Goal: Information Seeking & Learning: Understand process/instructions

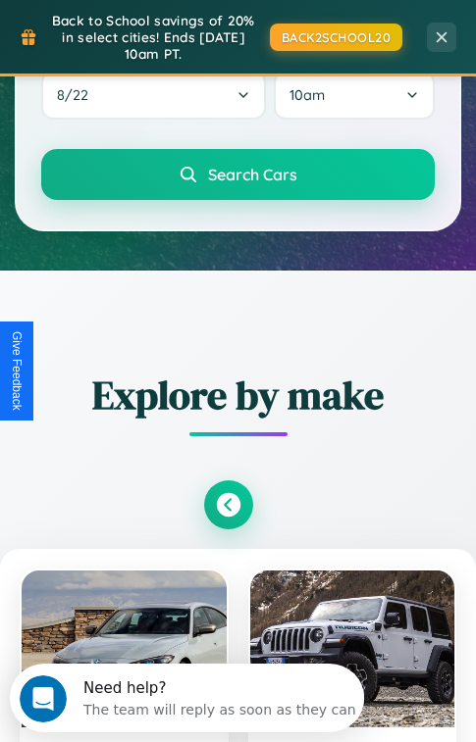
scroll to position [1187, 0]
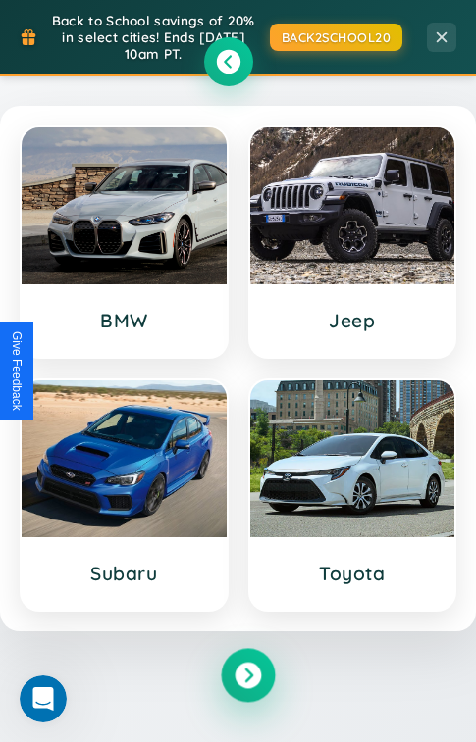
click at [247, 678] on icon at bounding box center [247, 675] width 26 height 26
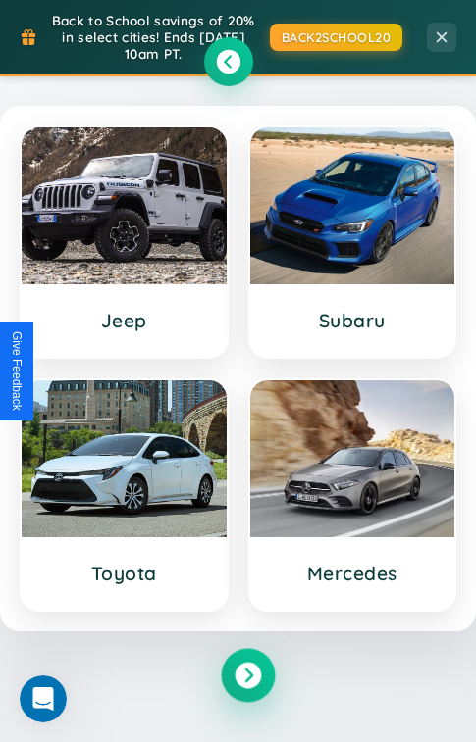
click at [247, 678] on icon at bounding box center [247, 675] width 26 height 26
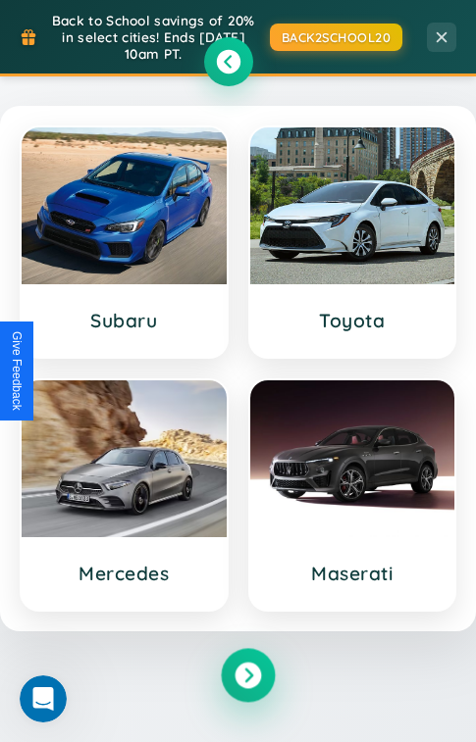
click at [247, 678] on icon at bounding box center [247, 675] width 26 height 26
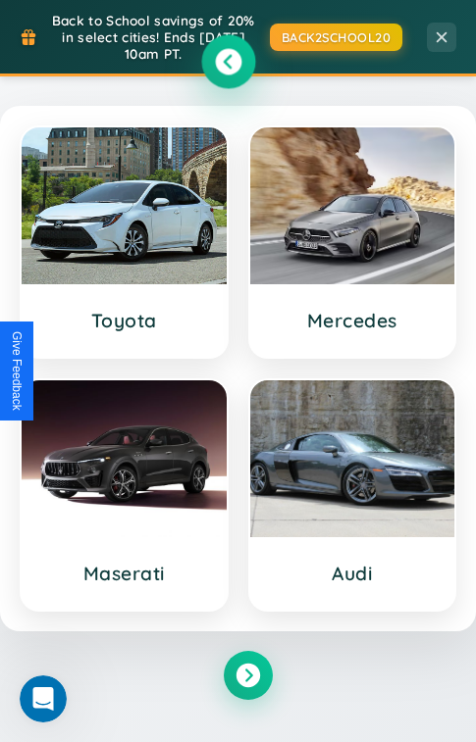
click at [227, 64] on icon at bounding box center [228, 61] width 26 height 26
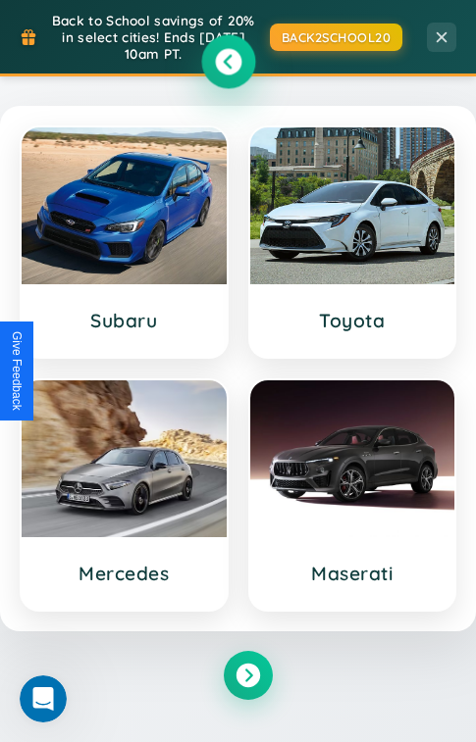
click at [227, 64] on icon at bounding box center [228, 61] width 26 height 26
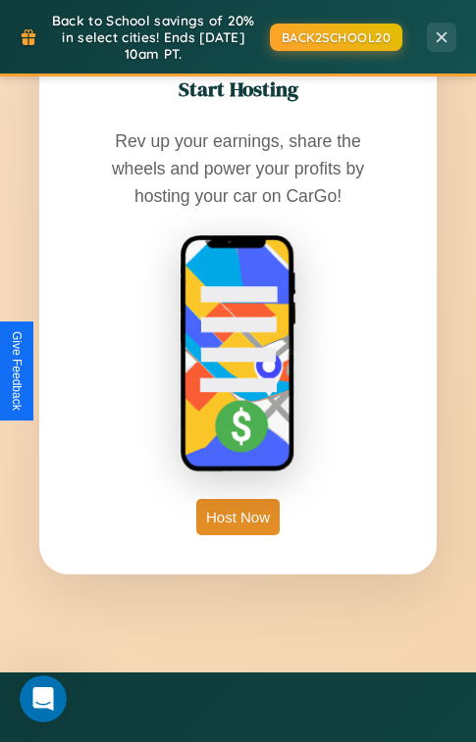
scroll to position [4893, 0]
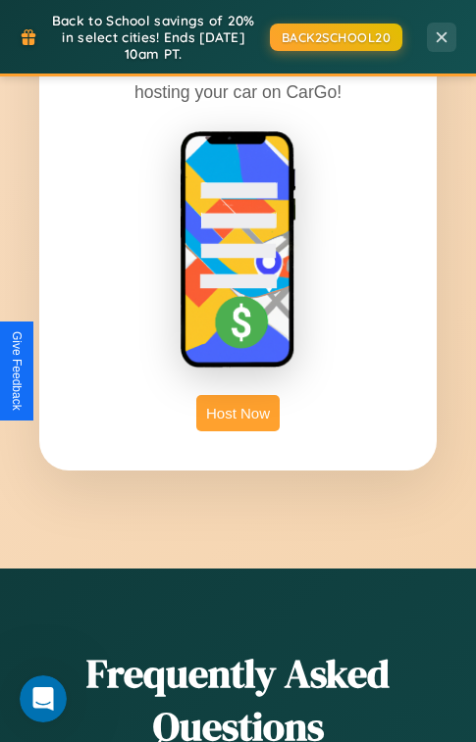
click at [237, 395] on button "Host Now" at bounding box center [237, 413] width 83 height 36
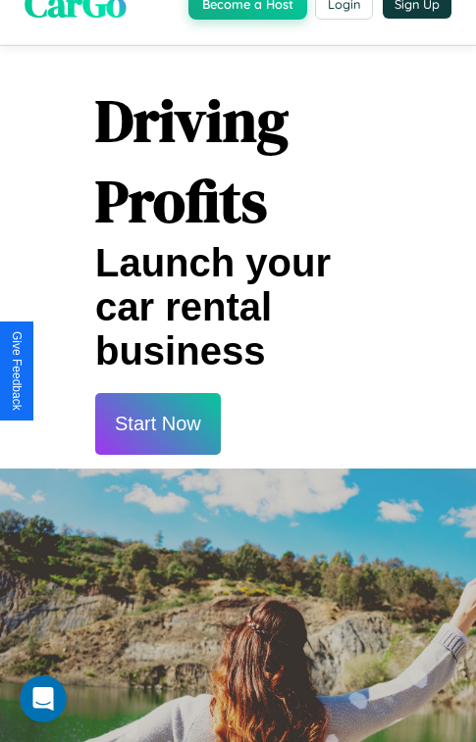
scroll to position [3773, 0]
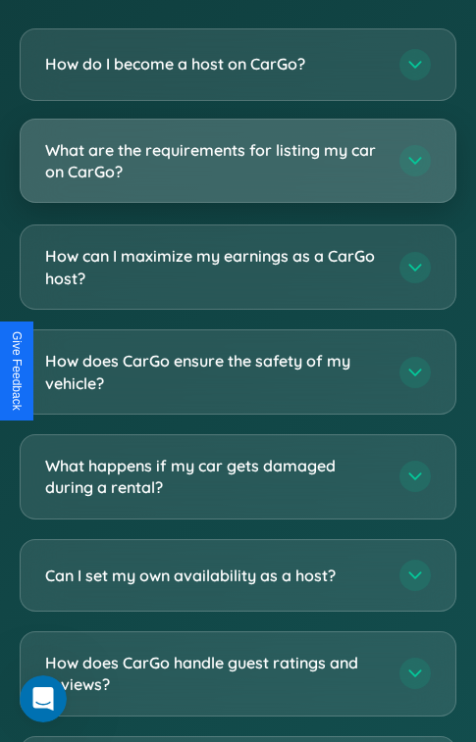
click at [237, 139] on h3 "What are the requirements for listing my car on CarGo?" at bounding box center [212, 161] width 334 height 44
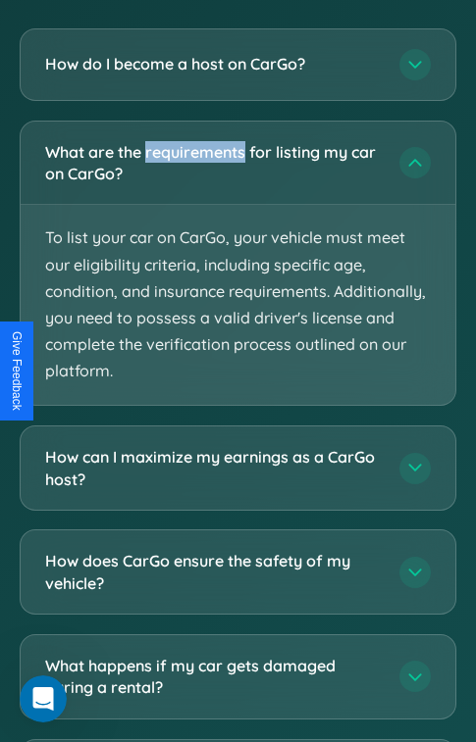
scroll to position [3993, 0]
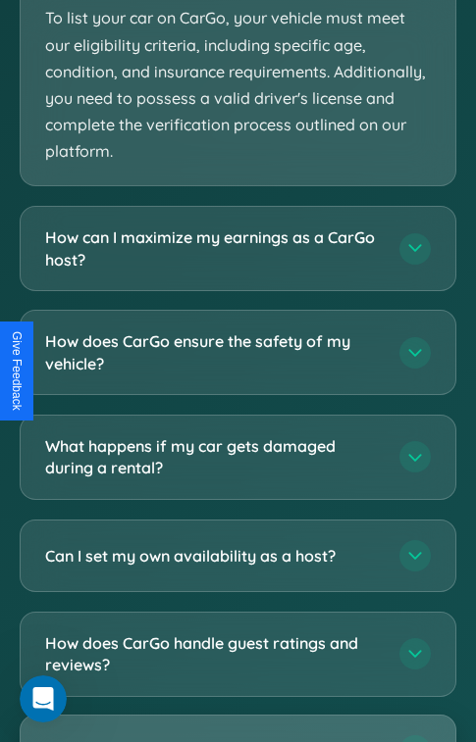
click at [237, 739] on h3 "Can I list multiple cars on CarGo?" at bounding box center [212, 750] width 334 height 22
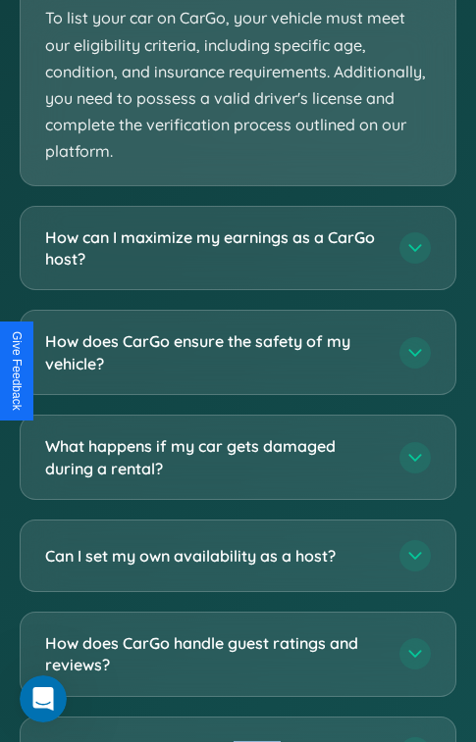
scroll to position [3085, 0]
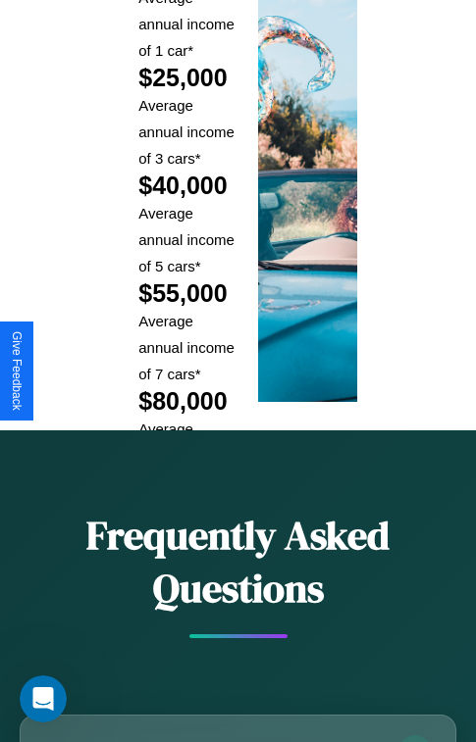
click at [237, 739] on h3 "How do I become a host on CarGo?" at bounding box center [212, 750] width 334 height 22
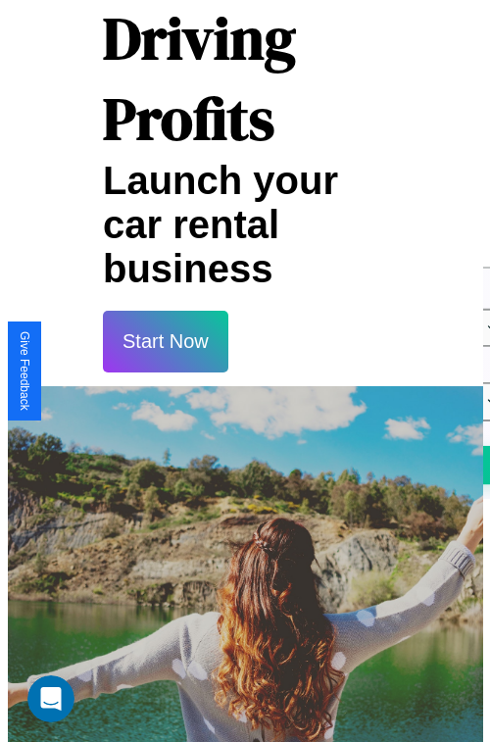
scroll to position [90, 0]
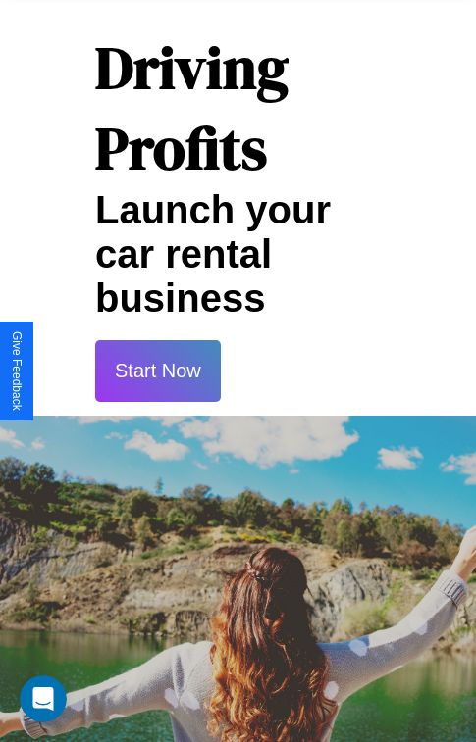
click at [157, 371] on button "Start Now" at bounding box center [158, 371] width 126 height 62
